Goal: Task Accomplishment & Management: Use online tool/utility

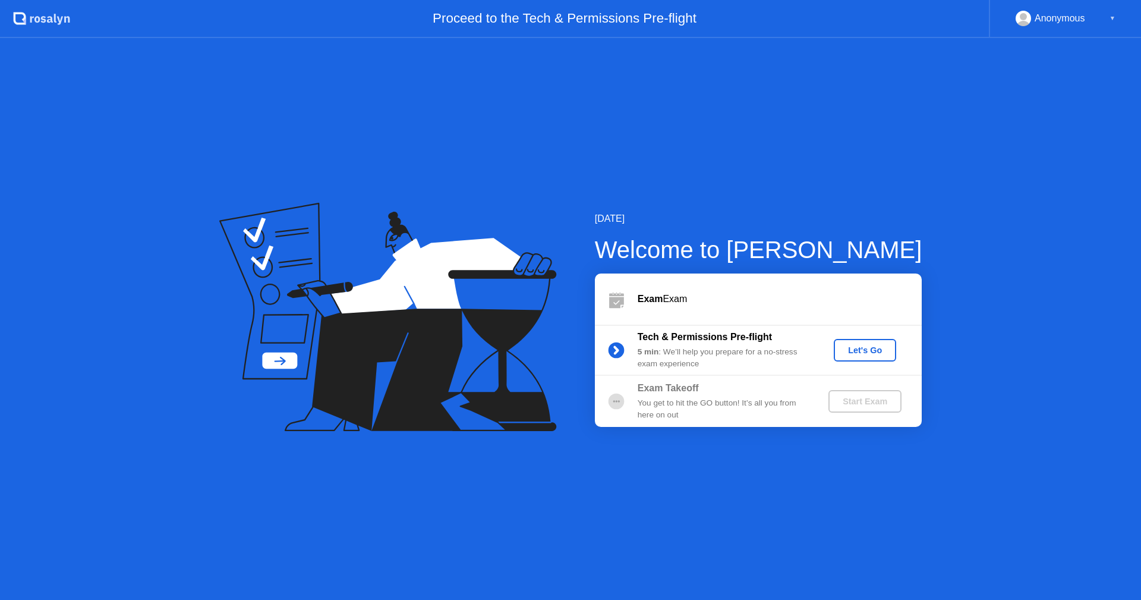
click at [845, 352] on div "Let's Go" at bounding box center [865, 350] width 53 height 10
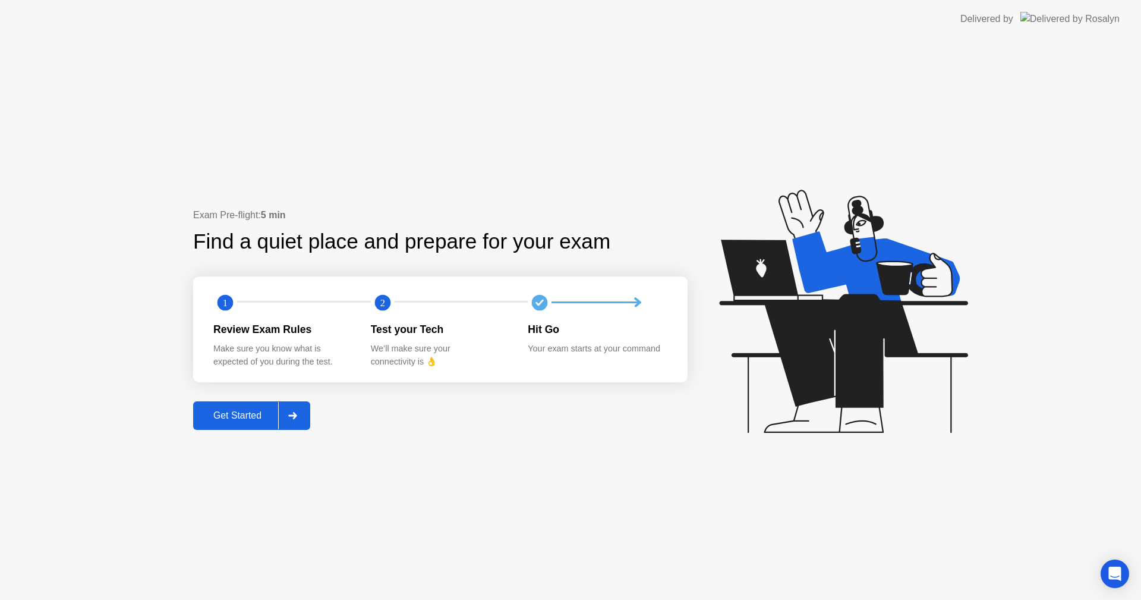
click at [235, 424] on button "Get Started" at bounding box center [251, 415] width 117 height 29
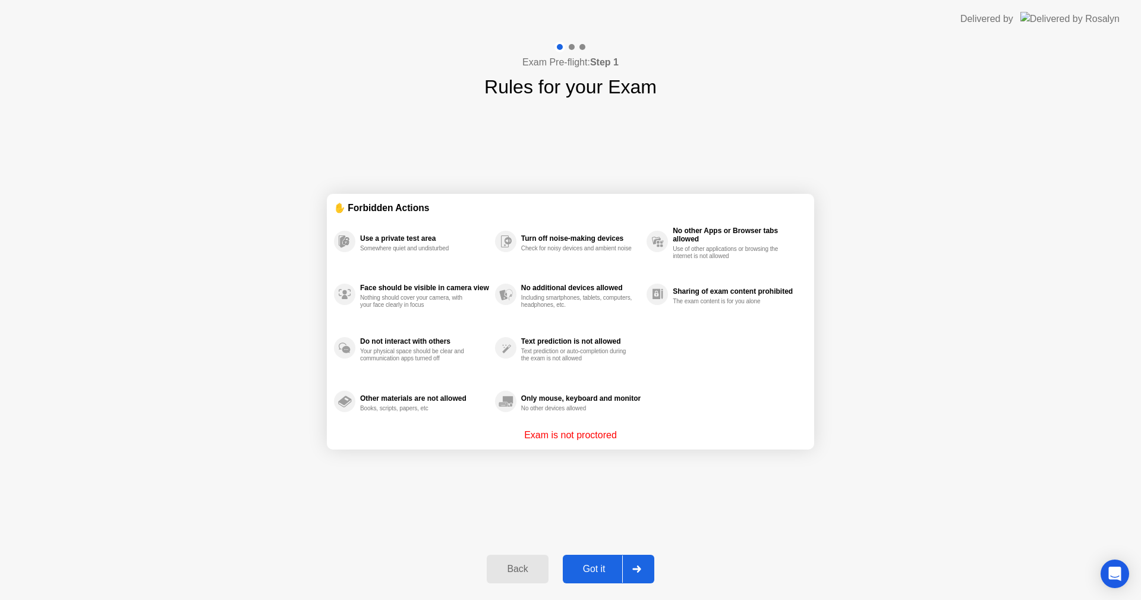
click at [593, 568] on div "Got it" at bounding box center [594, 568] width 56 height 11
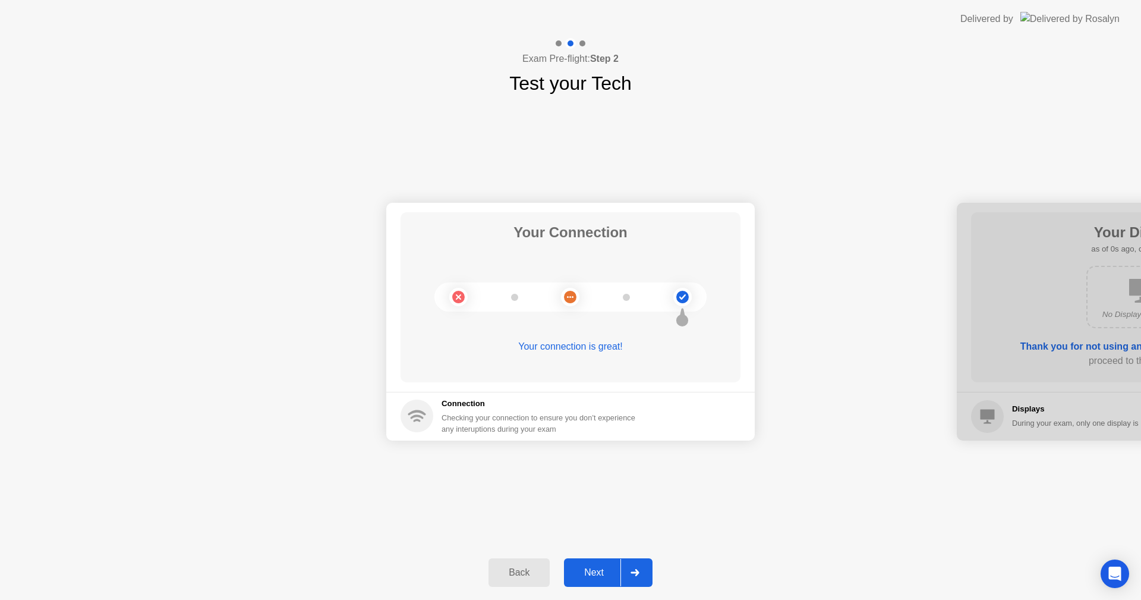
click at [587, 567] on div "Next" at bounding box center [594, 572] width 53 height 11
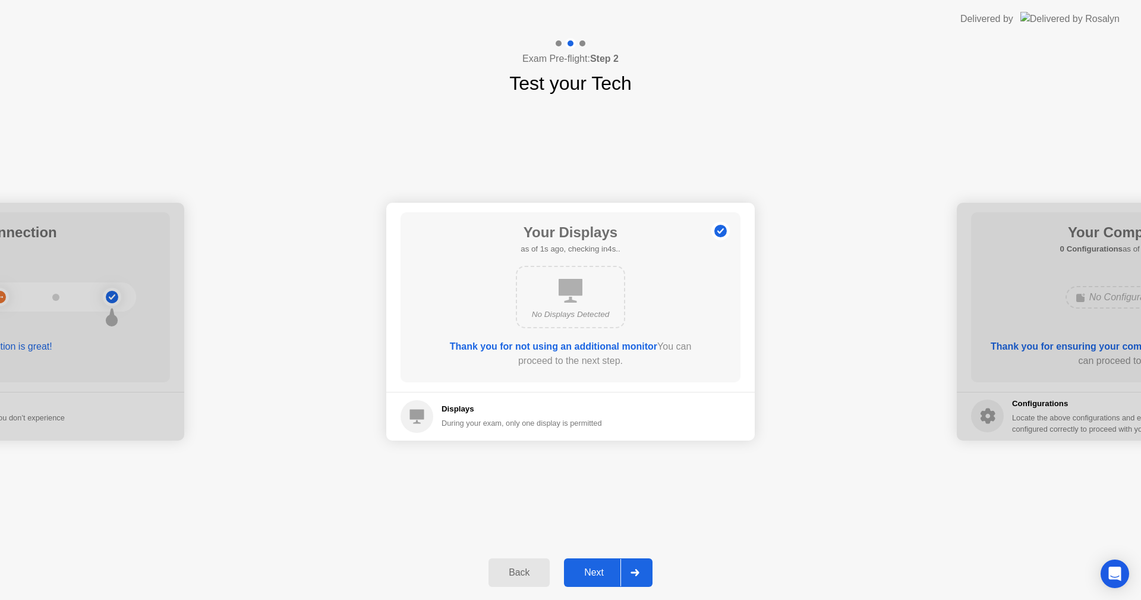
click at [587, 567] on div "Next" at bounding box center [594, 572] width 53 height 11
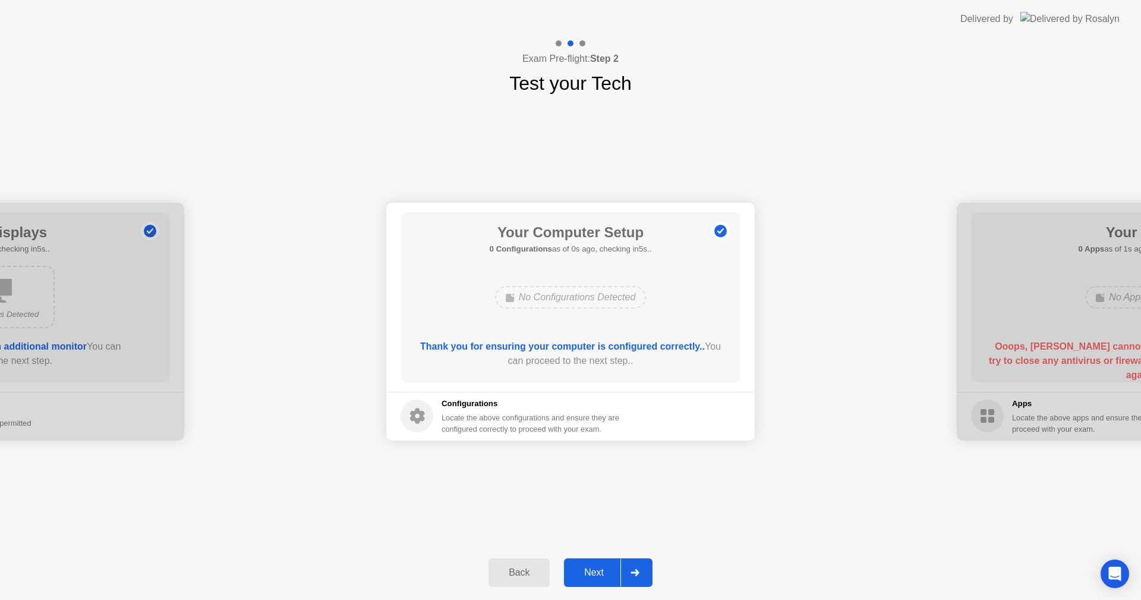
click at [587, 567] on div "Next" at bounding box center [594, 572] width 53 height 11
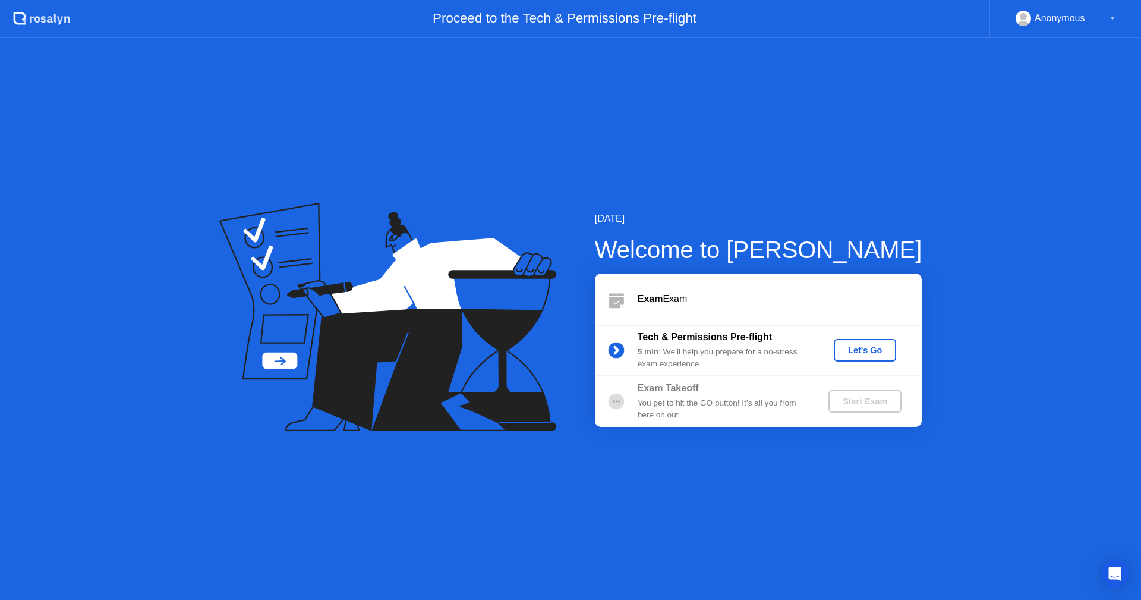
click at [843, 348] on div "Let's Go" at bounding box center [865, 350] width 53 height 10
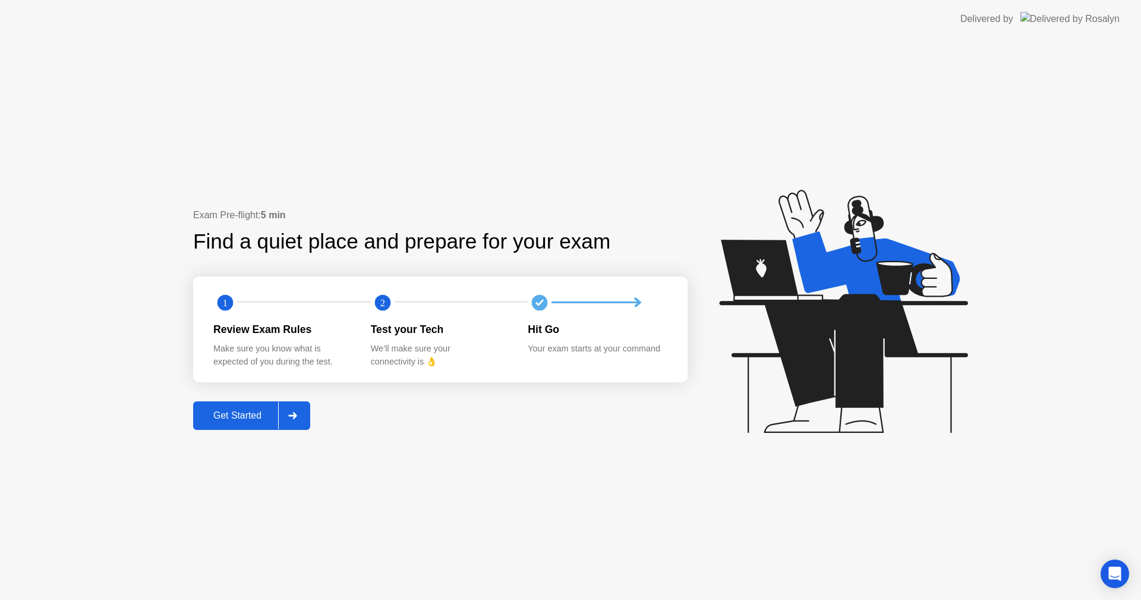
click at [245, 414] on div "Get Started" at bounding box center [237, 415] width 81 height 11
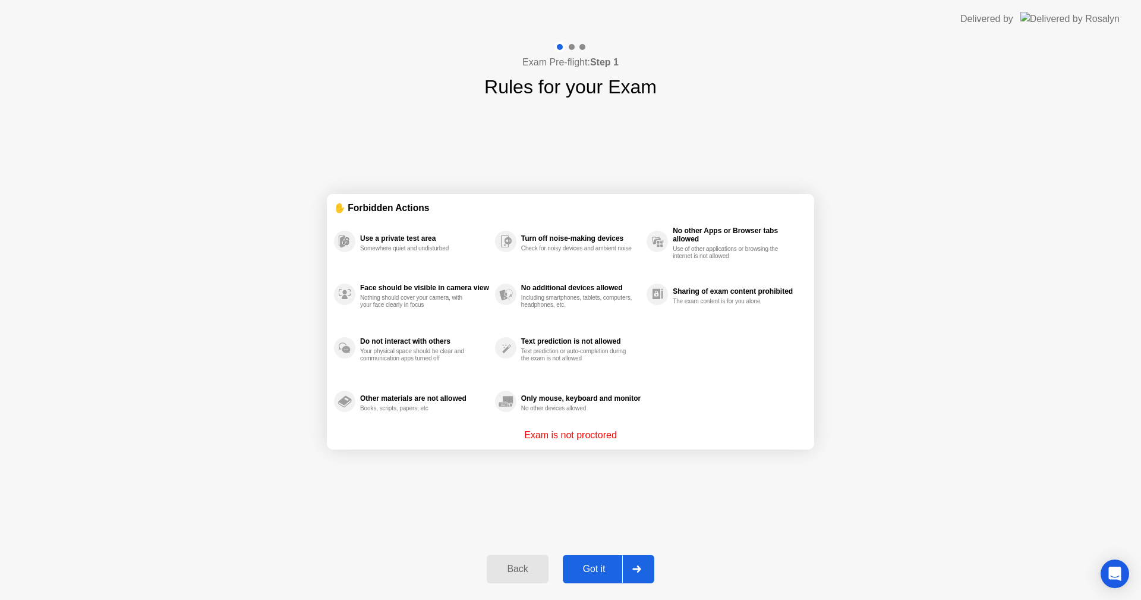
click at [596, 573] on div "Got it" at bounding box center [594, 568] width 56 height 11
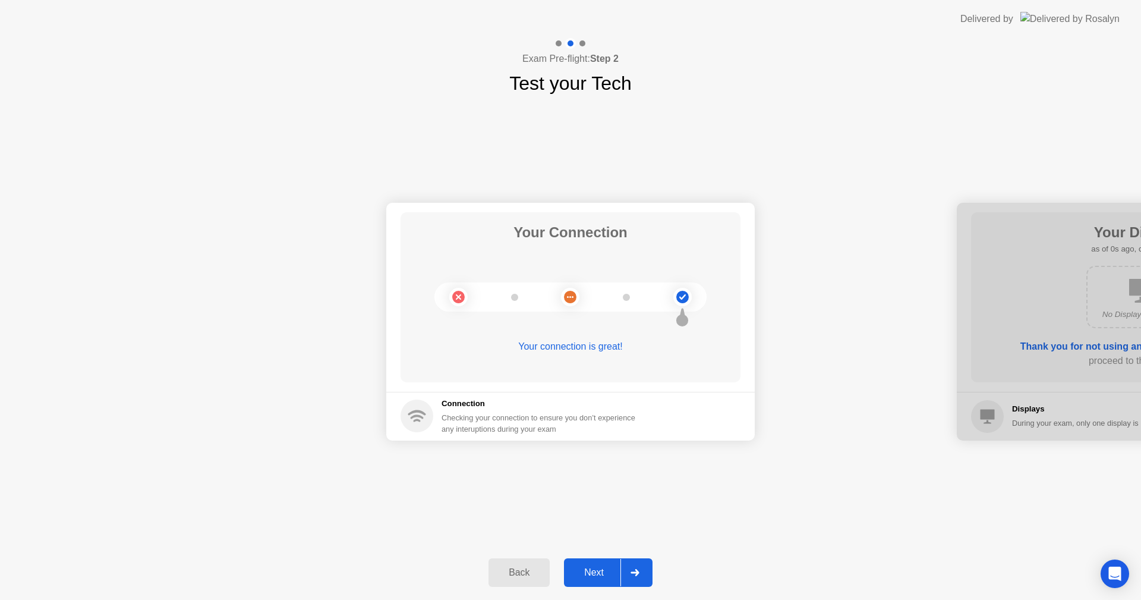
click at [593, 569] on div "Next" at bounding box center [594, 572] width 53 height 11
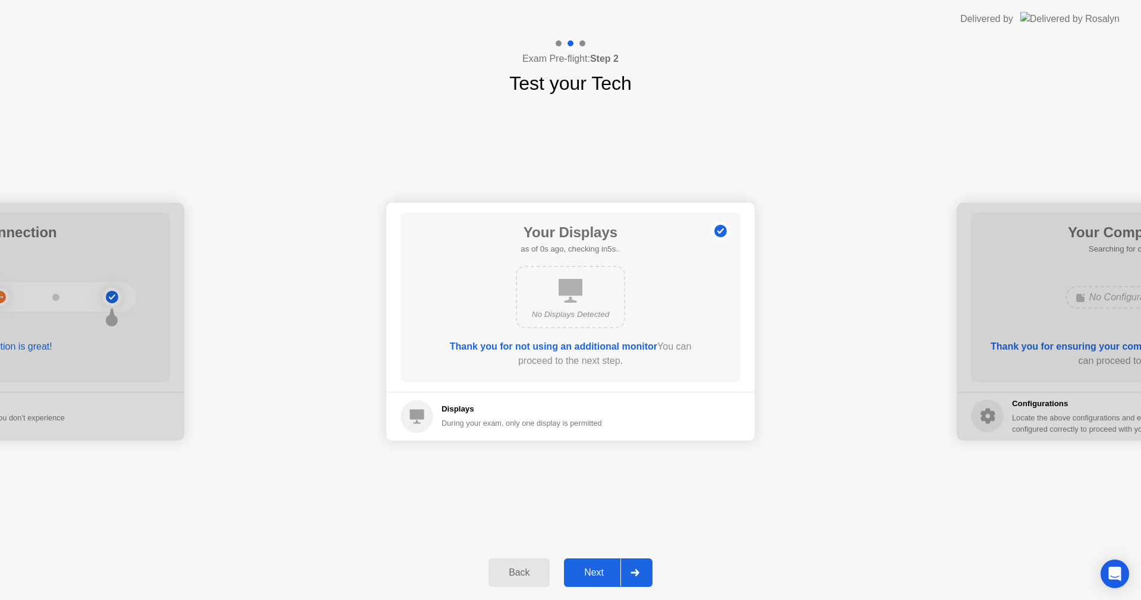
click at [593, 569] on div "Next" at bounding box center [594, 572] width 53 height 11
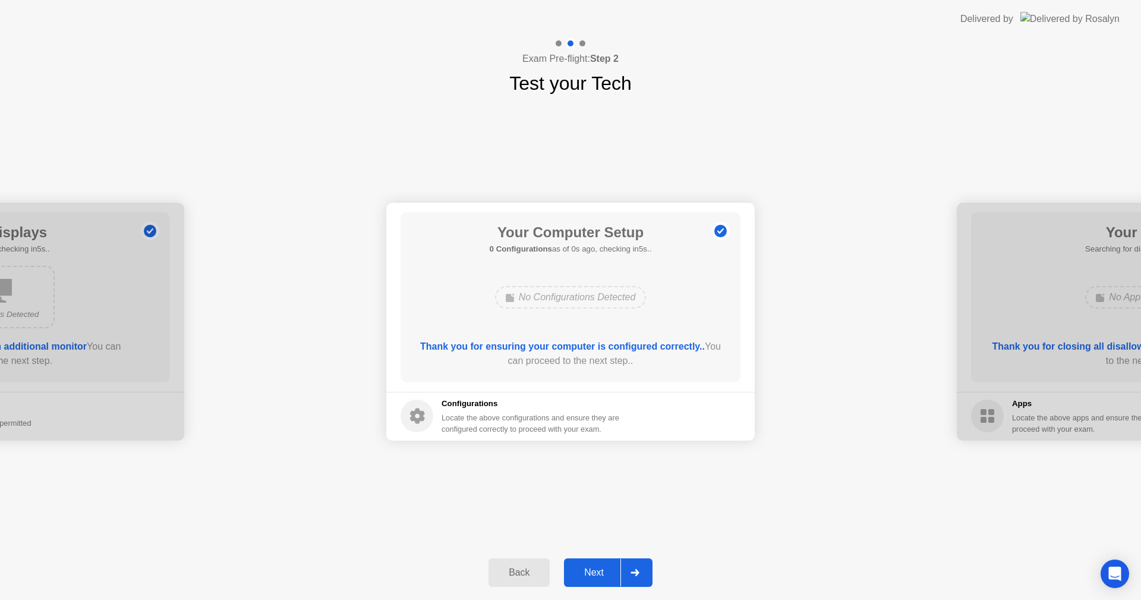
click at [593, 569] on div "Next" at bounding box center [594, 572] width 53 height 11
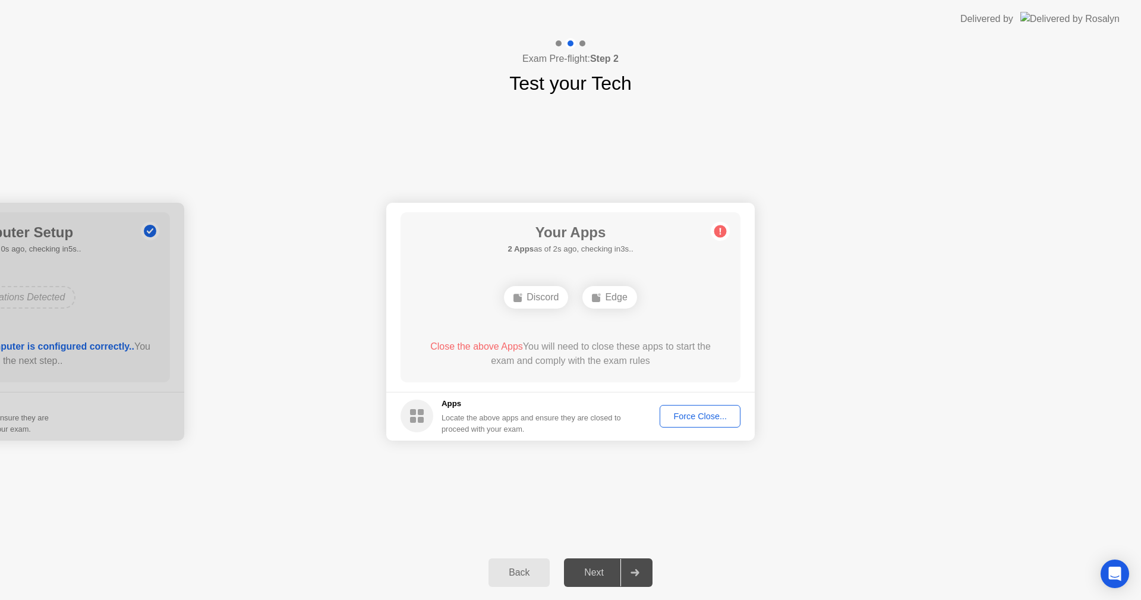
click at [715, 406] on button "Force Close..." at bounding box center [700, 416] width 81 height 23
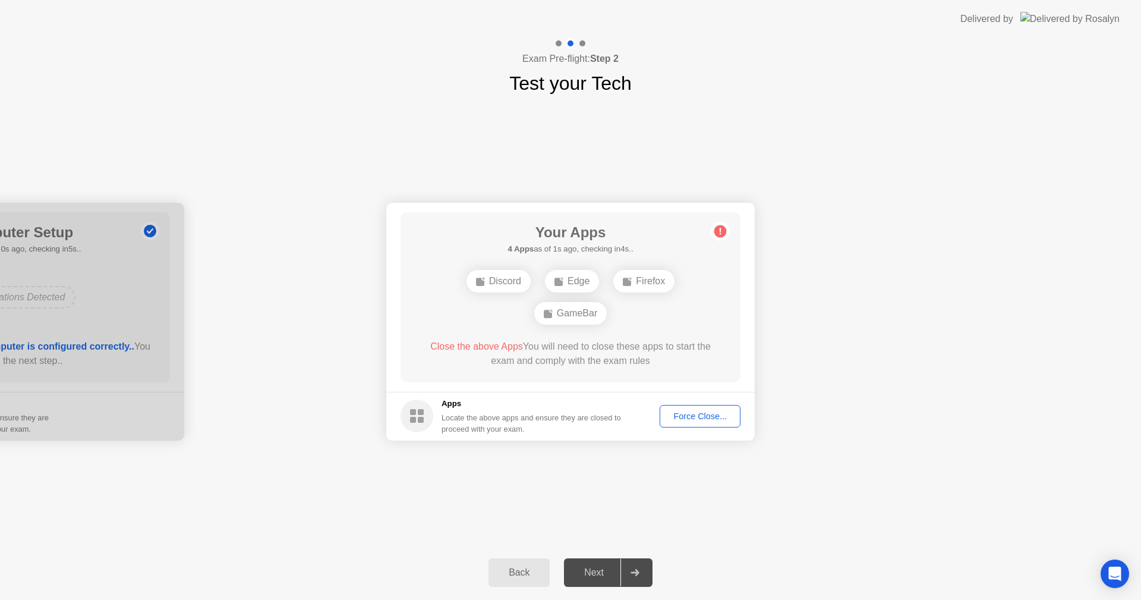
click at [688, 411] on div "Force Close..." at bounding box center [700, 416] width 73 height 10
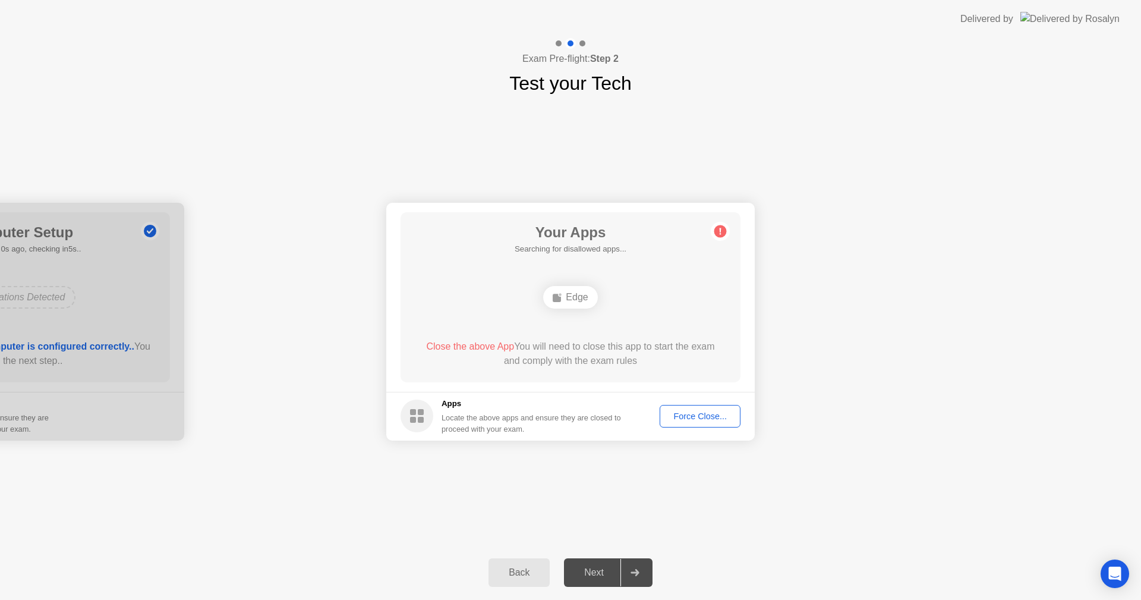
click at [684, 420] on div "Force Close..." at bounding box center [700, 416] width 73 height 10
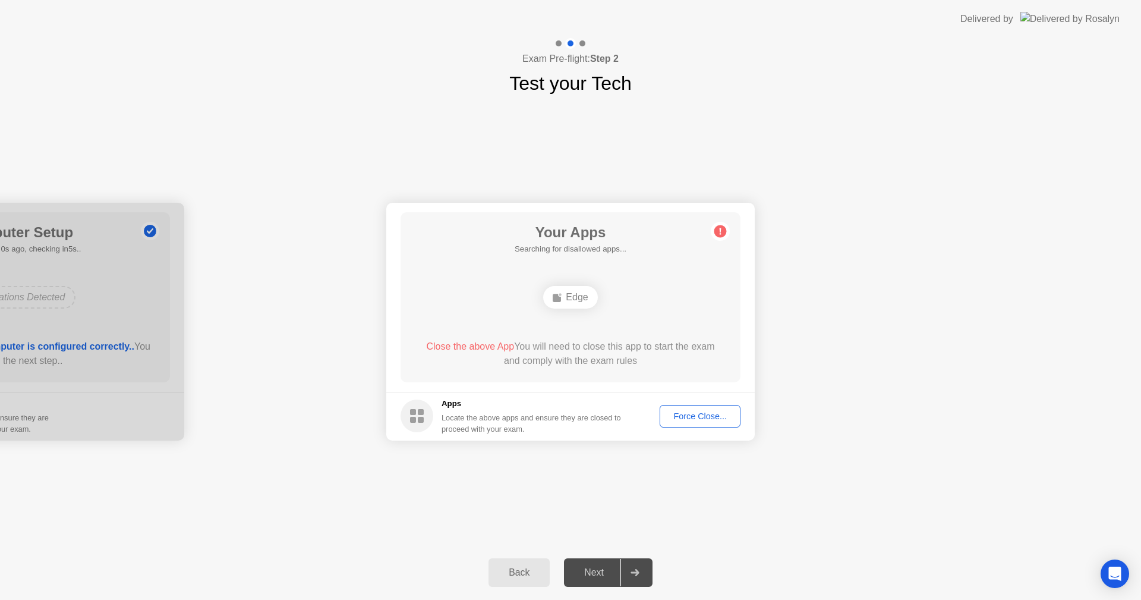
click at [697, 409] on button "Force Close..." at bounding box center [700, 416] width 81 height 23
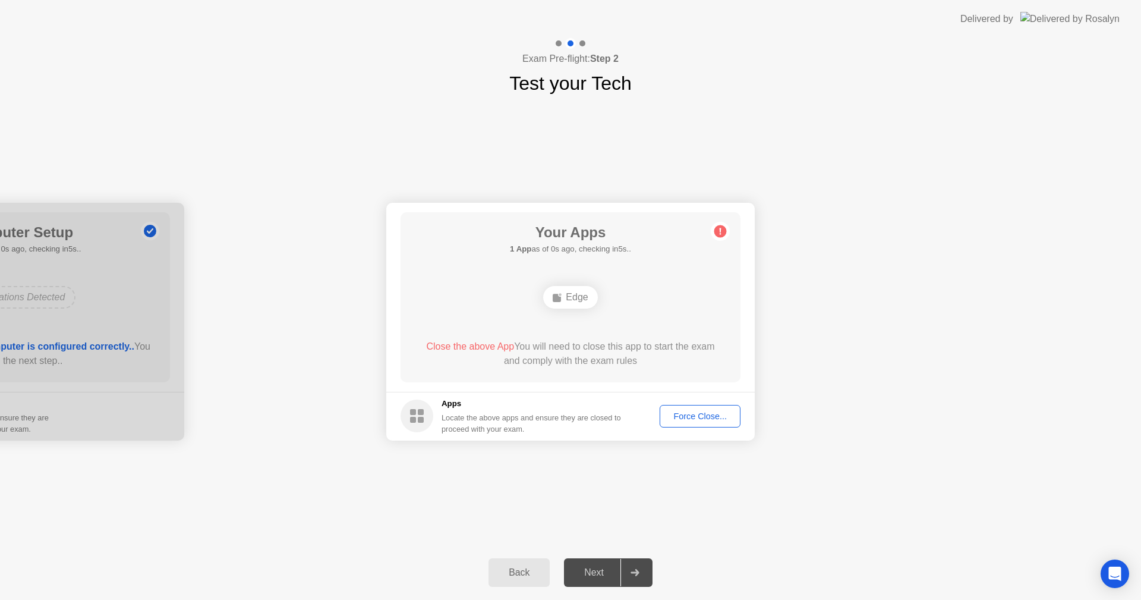
click at [683, 418] on div "Force Close..." at bounding box center [700, 416] width 73 height 10
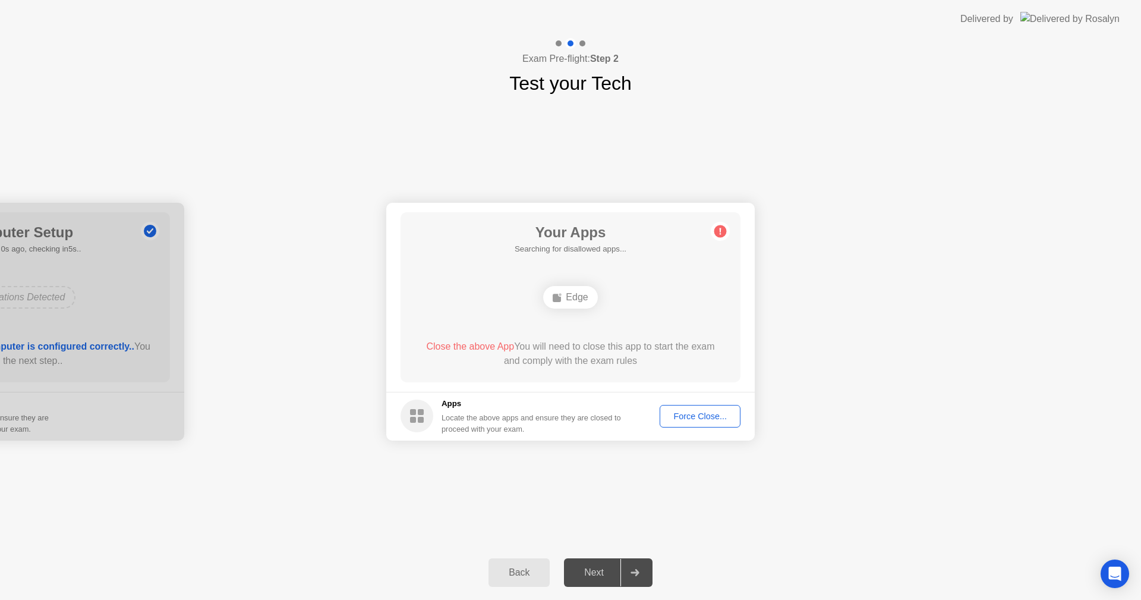
click at [696, 418] on div "Force Close..." at bounding box center [700, 416] width 73 height 10
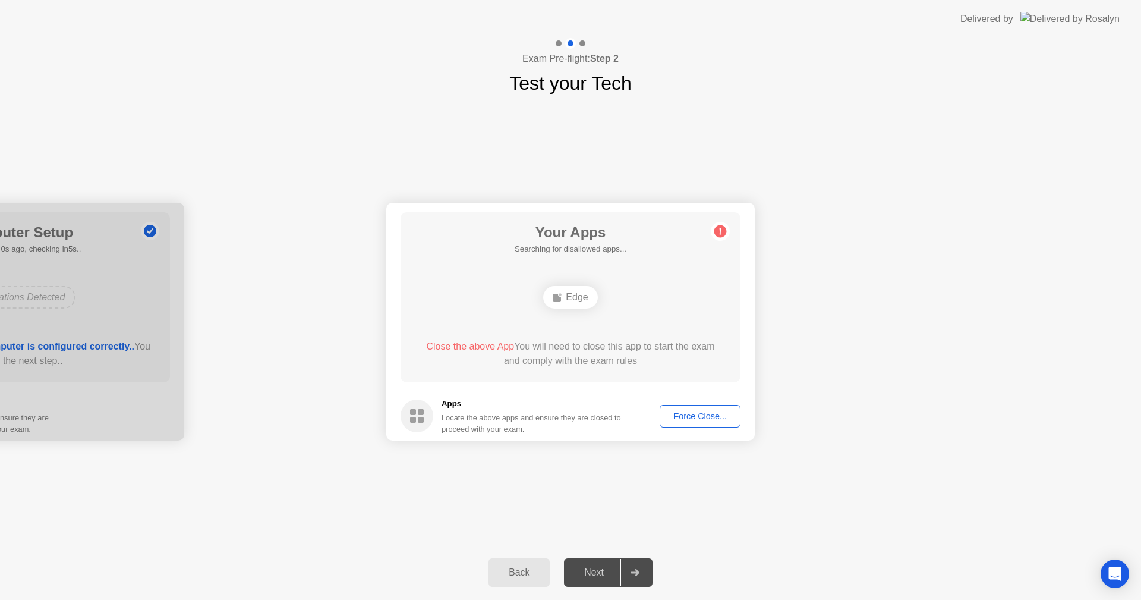
click at [689, 412] on div "Force Close..." at bounding box center [700, 416] width 73 height 10
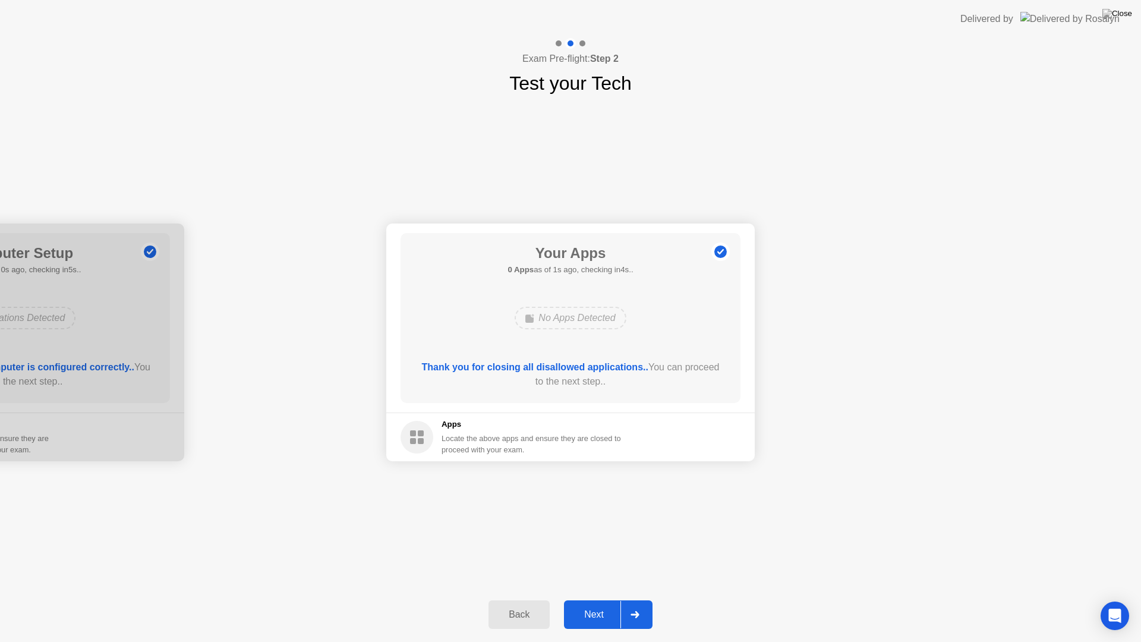
click at [603, 599] on div "Next" at bounding box center [594, 614] width 53 height 11
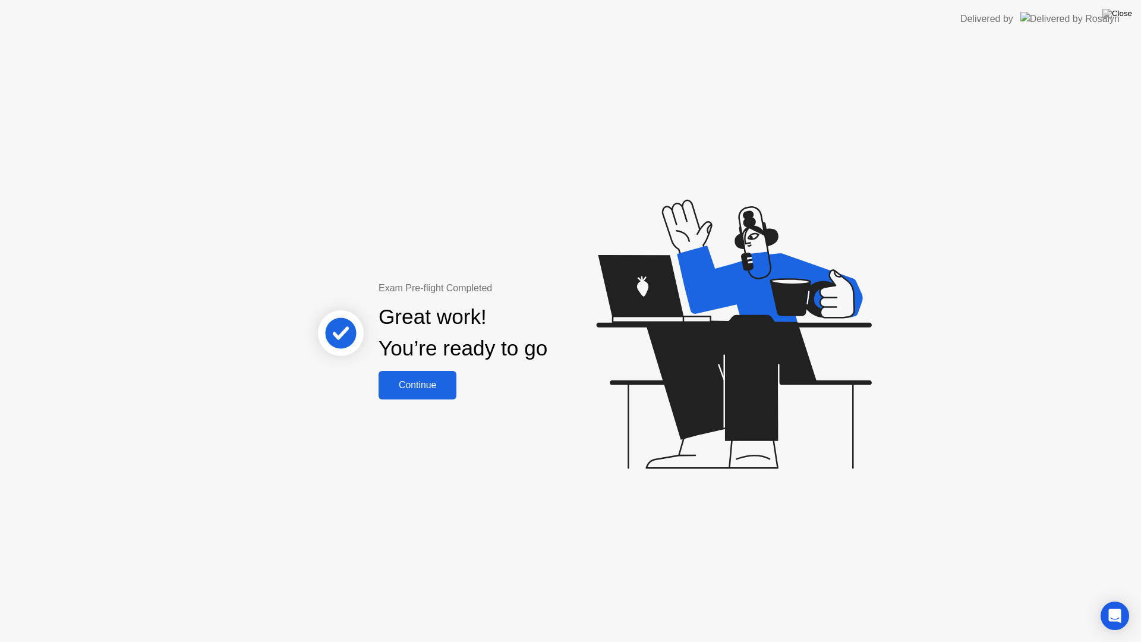
click at [418, 380] on div "Continue" at bounding box center [417, 385] width 71 height 11
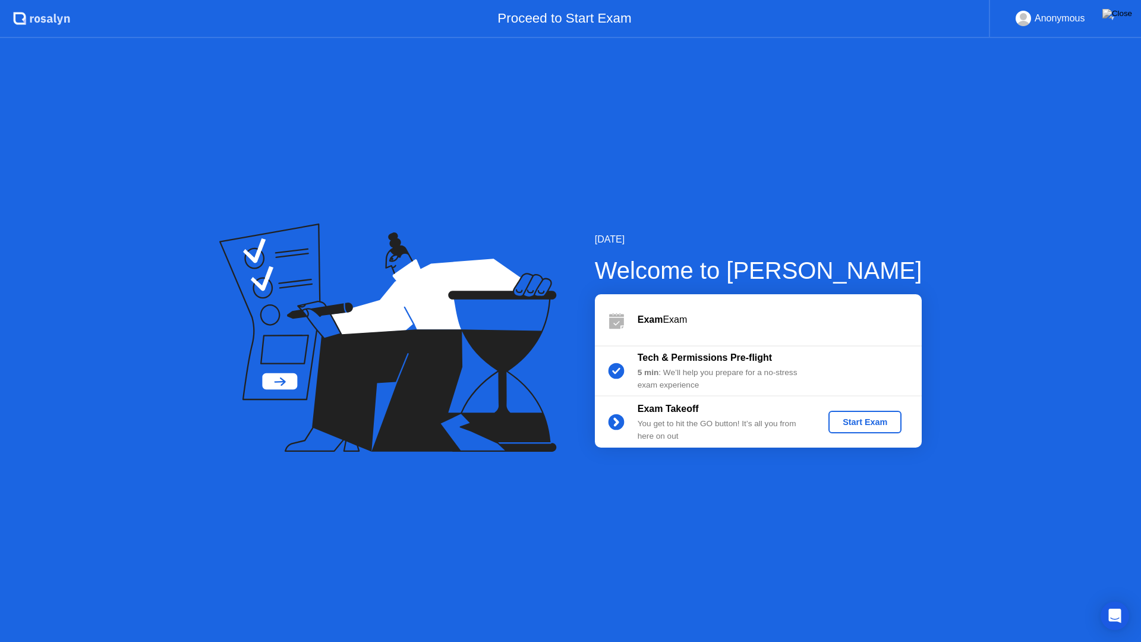
click at [852, 420] on div "Start Exam" at bounding box center [865, 422] width 64 height 10
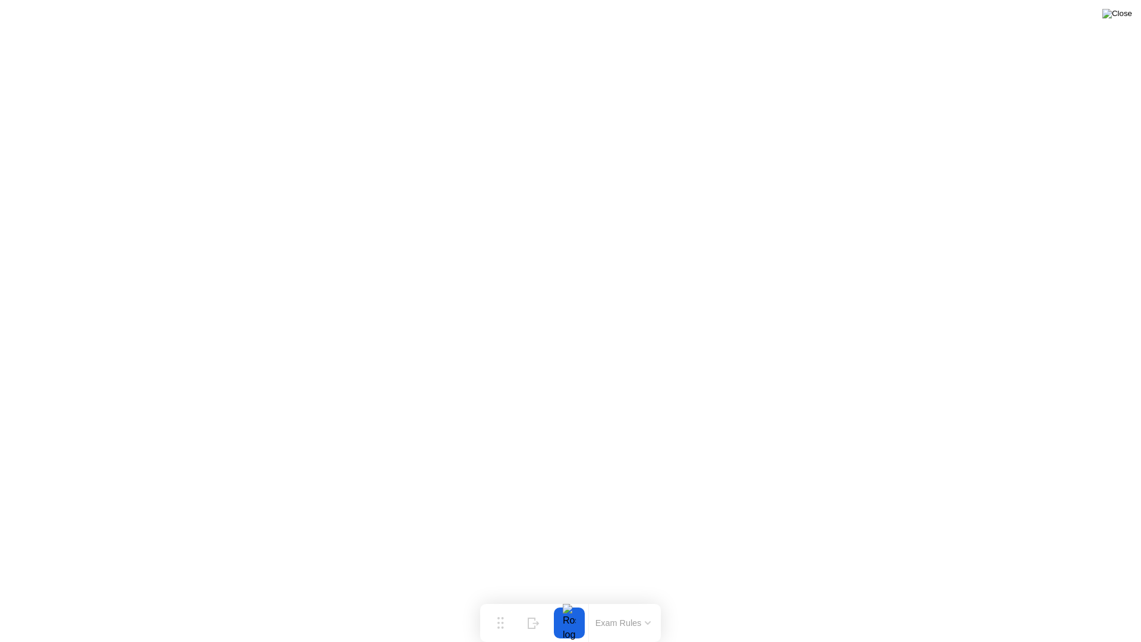
click at [1124, 12] on img at bounding box center [1117, 14] width 30 height 10
